Goal: Transaction & Acquisition: Book appointment/travel/reservation

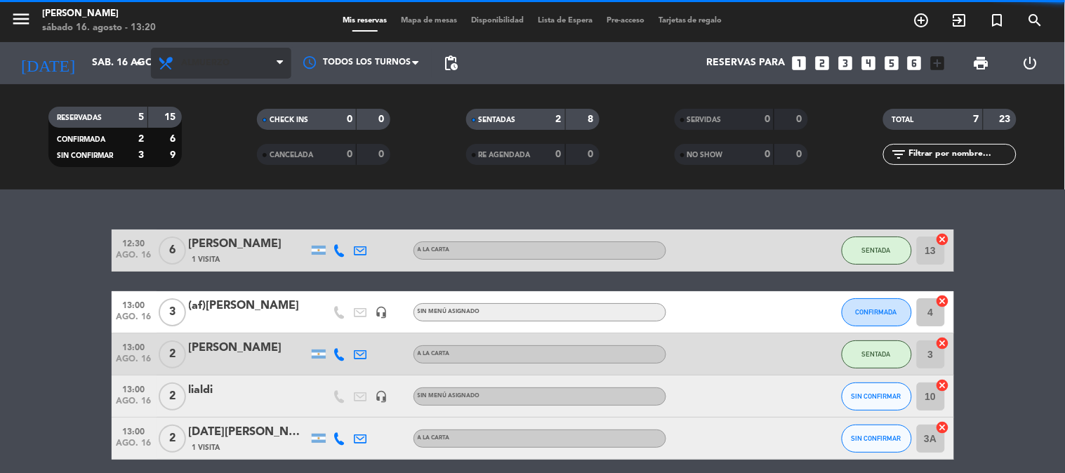
click at [218, 69] on span "Almuerzo" at bounding box center [221, 63] width 140 height 31
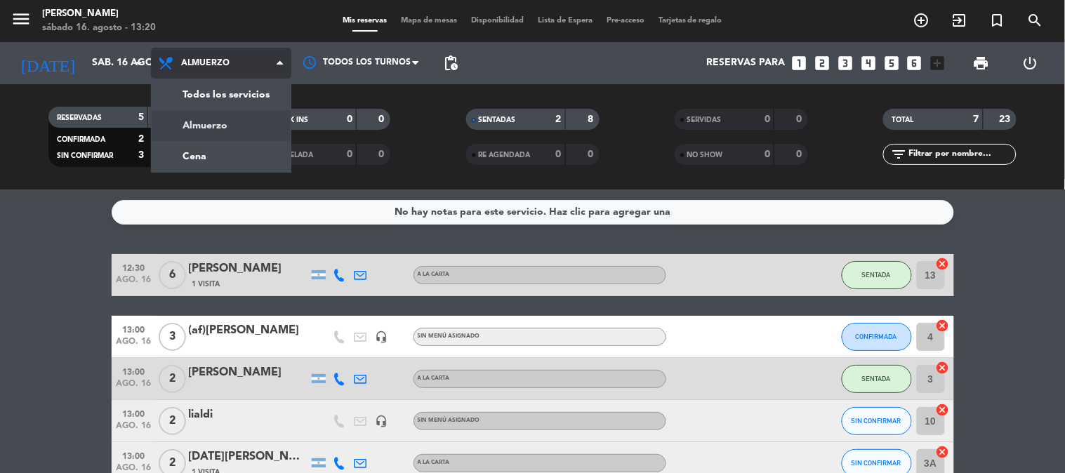
click at [242, 66] on span "Almuerzo" at bounding box center [221, 63] width 140 height 31
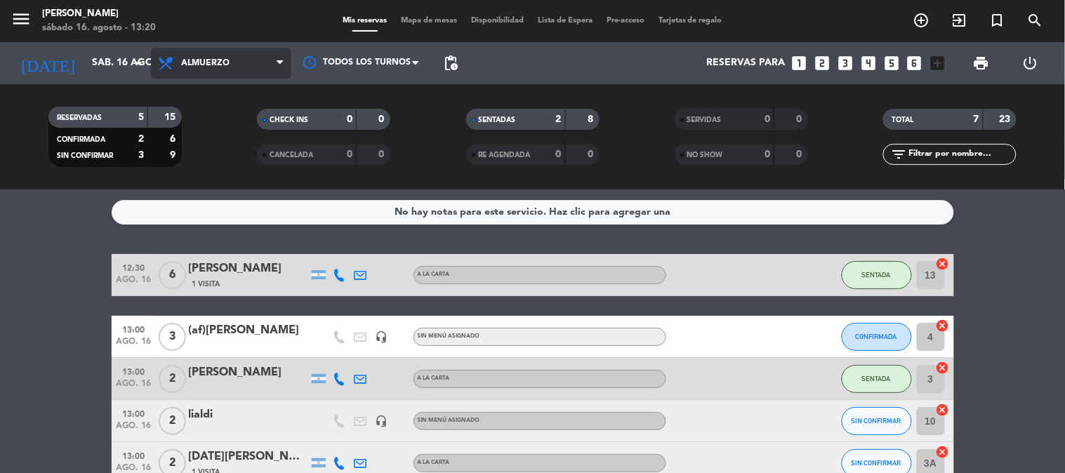
click at [262, 65] on span "Almuerzo" at bounding box center [221, 63] width 140 height 31
click at [223, 155] on div "menu [PERSON_NAME] 16. [PERSON_NAME] - 13:21 Mis reservas Mapa de mesas Disponi…" at bounding box center [532, 95] width 1065 height 190
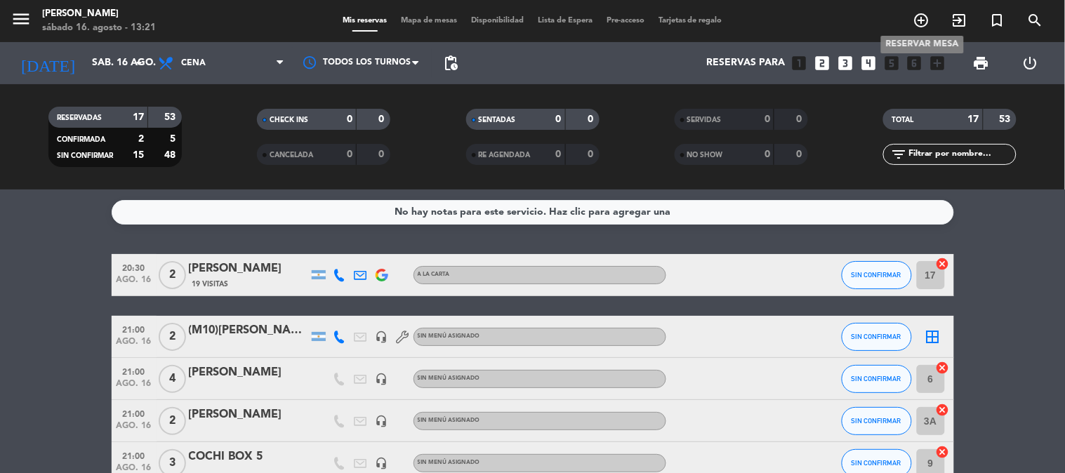
click at [914, 10] on span "add_circle_outline" at bounding box center [922, 20] width 38 height 24
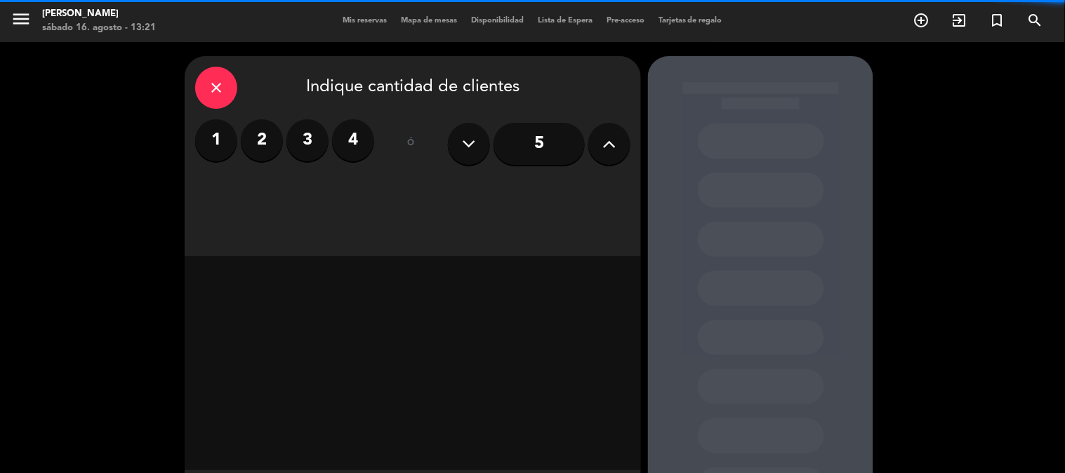
click at [272, 132] on label "2" at bounding box center [262, 140] width 42 height 42
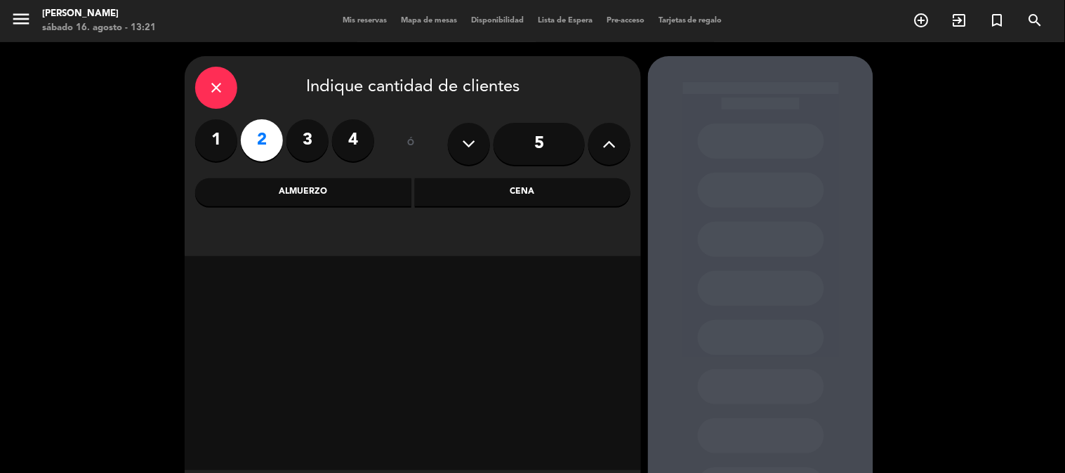
click at [518, 192] on div "Cena" at bounding box center [523, 192] width 216 height 28
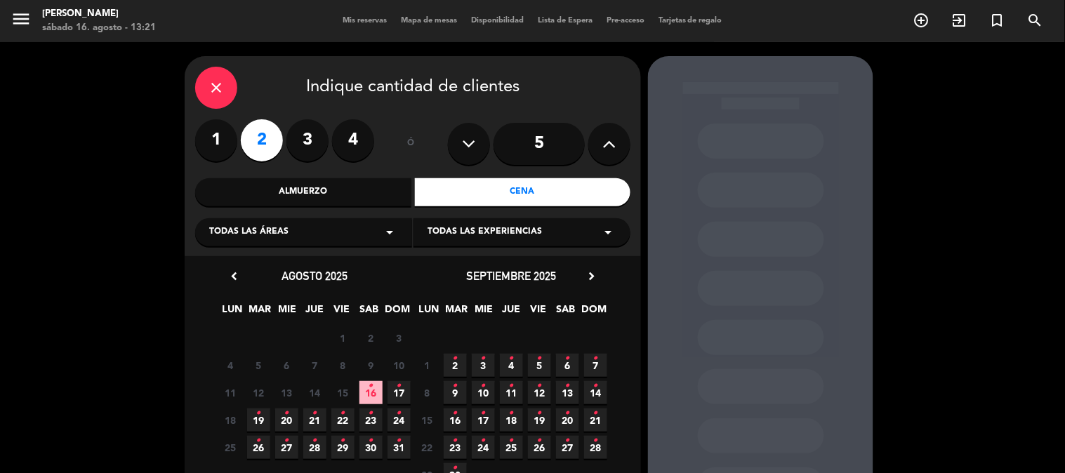
click at [374, 395] on span "16 •" at bounding box center [370, 392] width 23 height 23
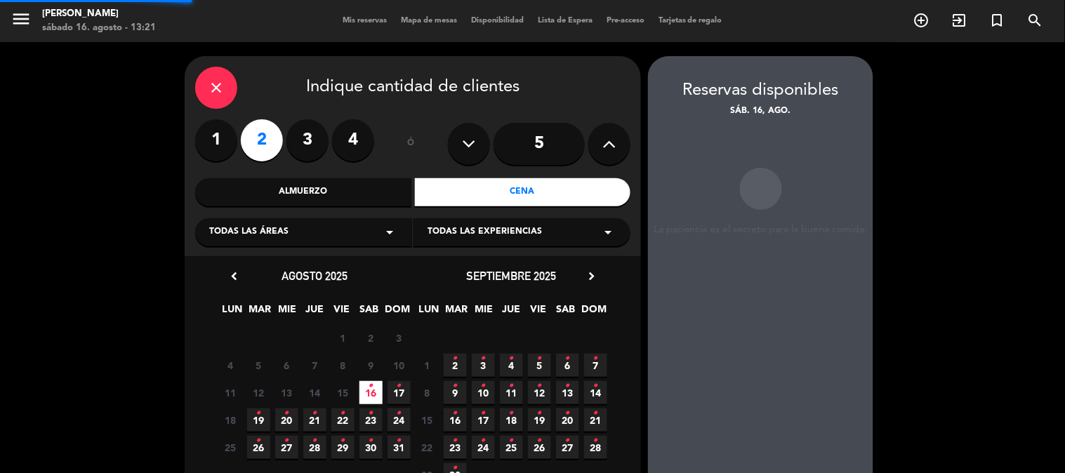
scroll to position [56, 0]
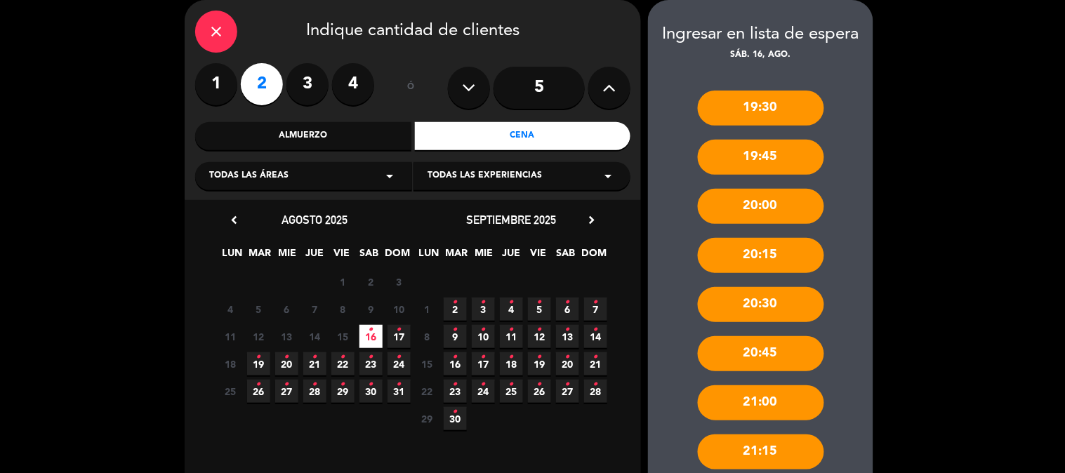
click at [758, 454] on div "21:15" at bounding box center [761, 452] width 126 height 35
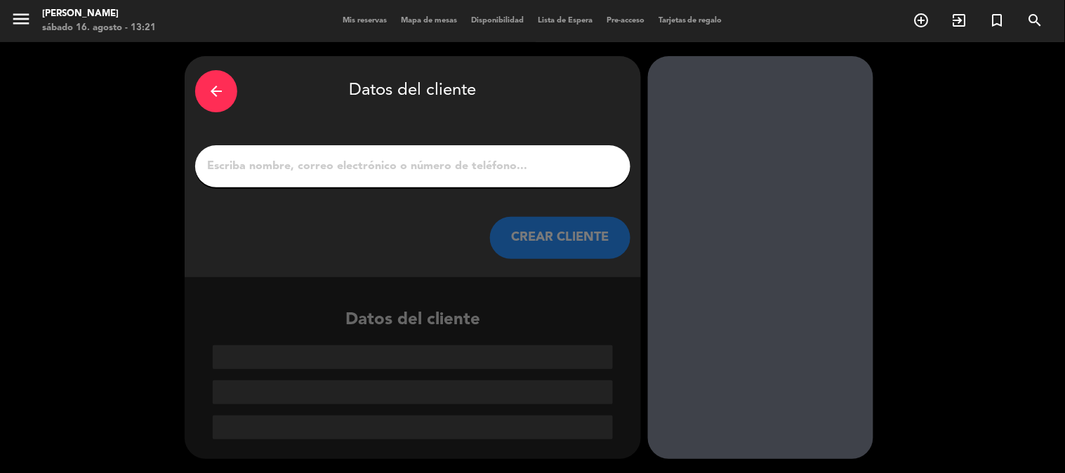
click at [365, 173] on input "1" at bounding box center [413, 167] width 414 height 20
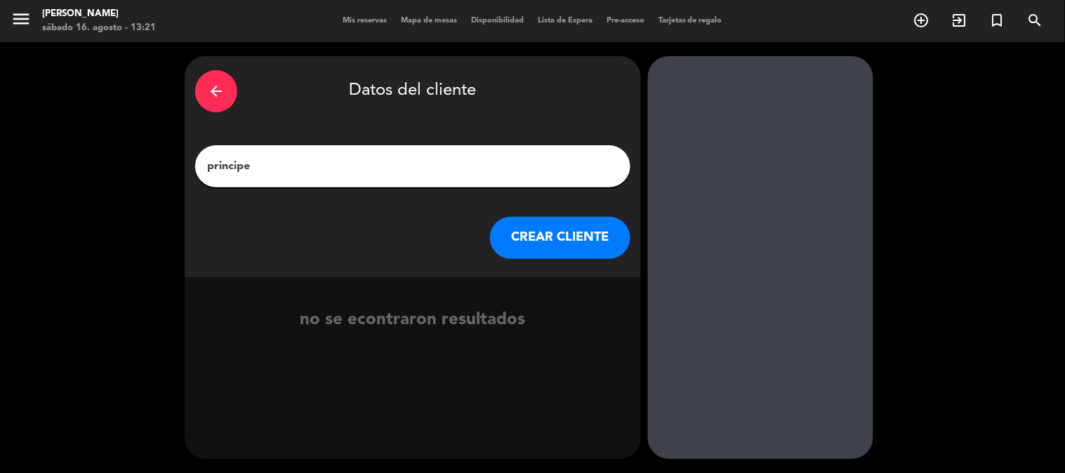
type input "principe"
click at [555, 248] on button "CREAR CLIENTE" at bounding box center [560, 238] width 140 height 42
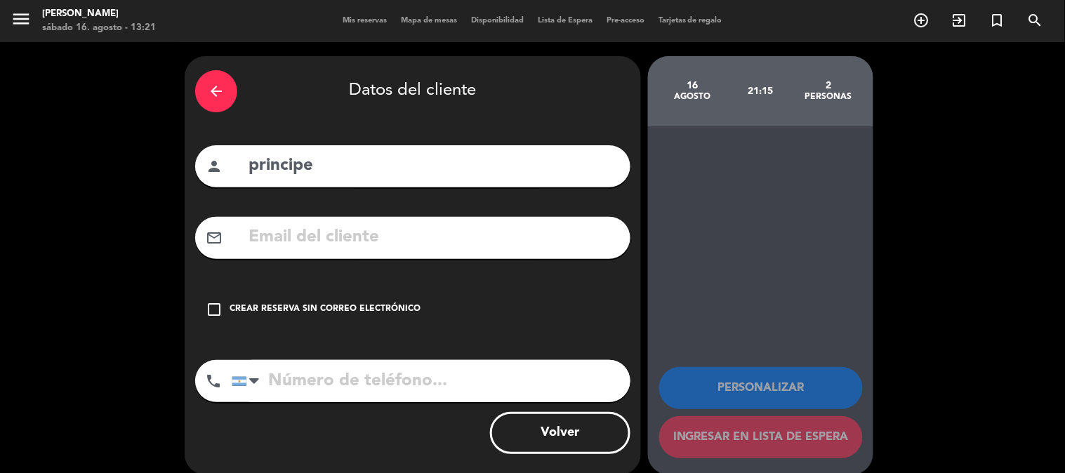
click at [216, 312] on icon "check_box_outline_blank" at bounding box center [214, 309] width 17 height 17
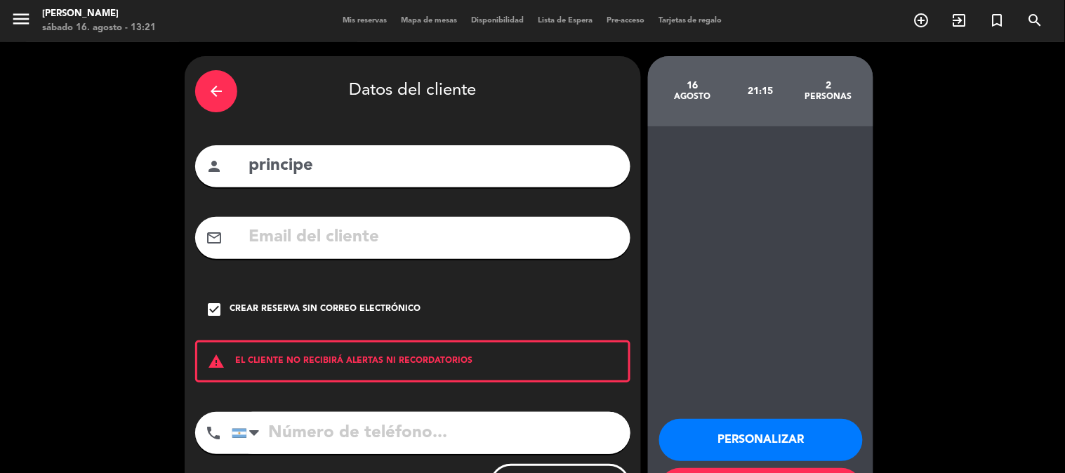
click at [289, 439] on input "tel" at bounding box center [431, 433] width 399 height 42
type input "3404645210"
click at [220, 90] on icon "arrow_back" at bounding box center [216, 91] width 17 height 17
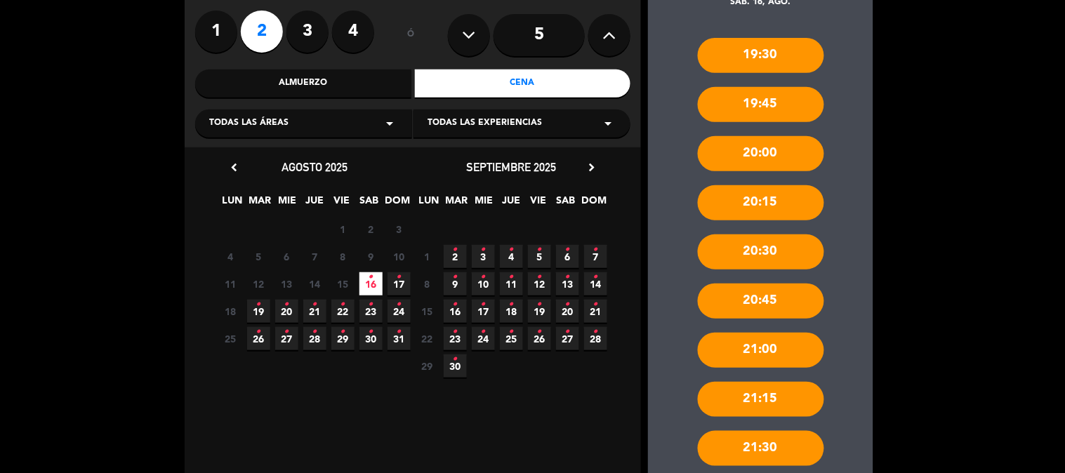
scroll to position [239, 0]
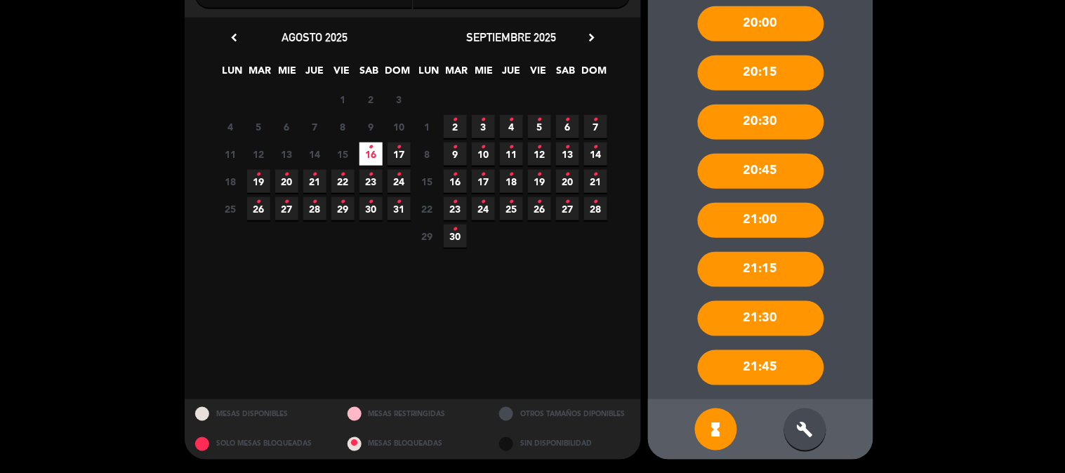
click at [792, 425] on div "build" at bounding box center [805, 430] width 42 height 42
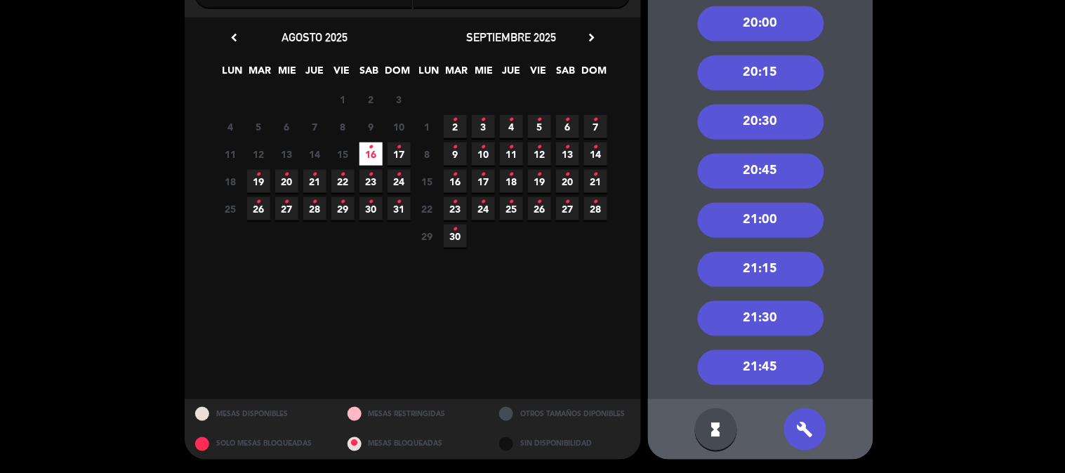
click at [770, 267] on div "21:15" at bounding box center [761, 269] width 126 height 35
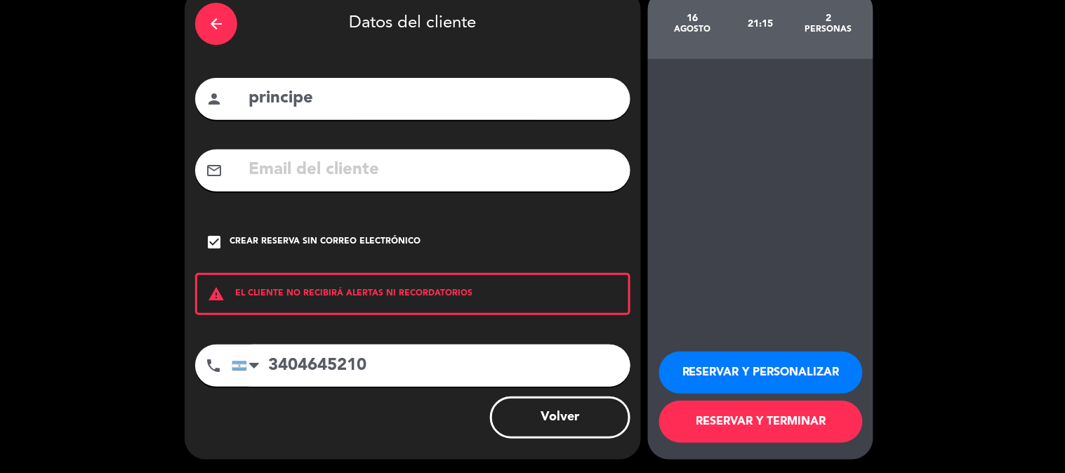
click at [799, 409] on button "RESERVAR Y TERMINAR" at bounding box center [761, 422] width 204 height 42
